Goal: Find specific page/section: Find specific page/section

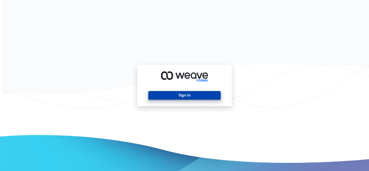
click at [195, 97] on button "Sign In" at bounding box center [184, 95] width 72 height 9
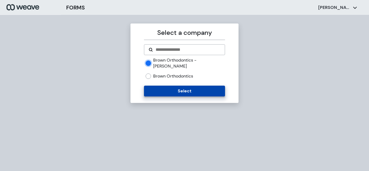
click at [156, 86] on button "Select" at bounding box center [184, 91] width 81 height 11
